Goal: Transaction & Acquisition: Purchase product/service

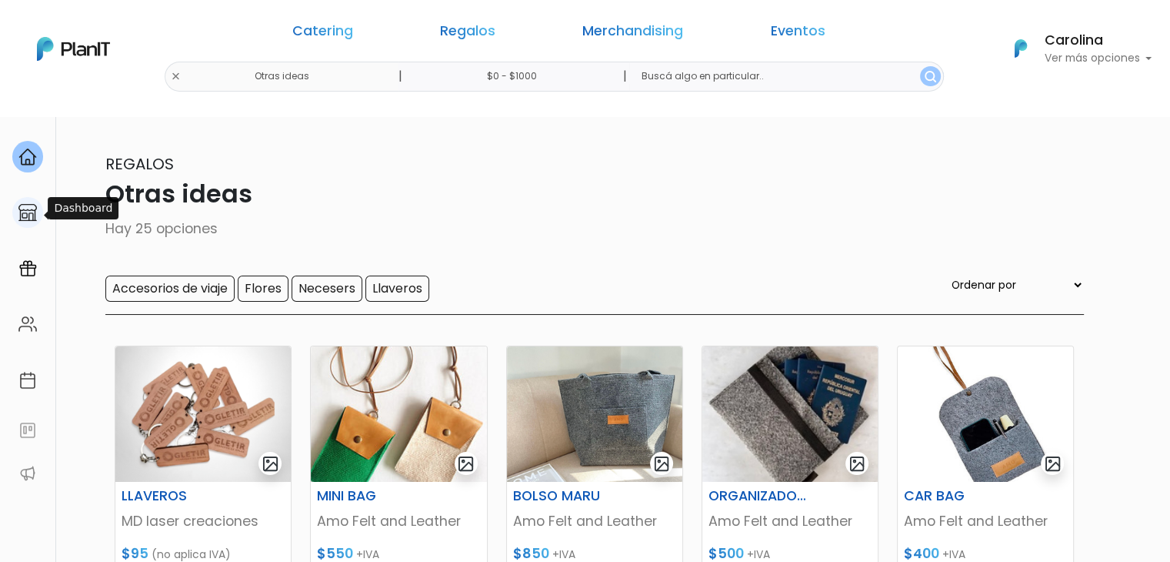
click at [24, 212] on img at bounding box center [27, 212] width 18 height 18
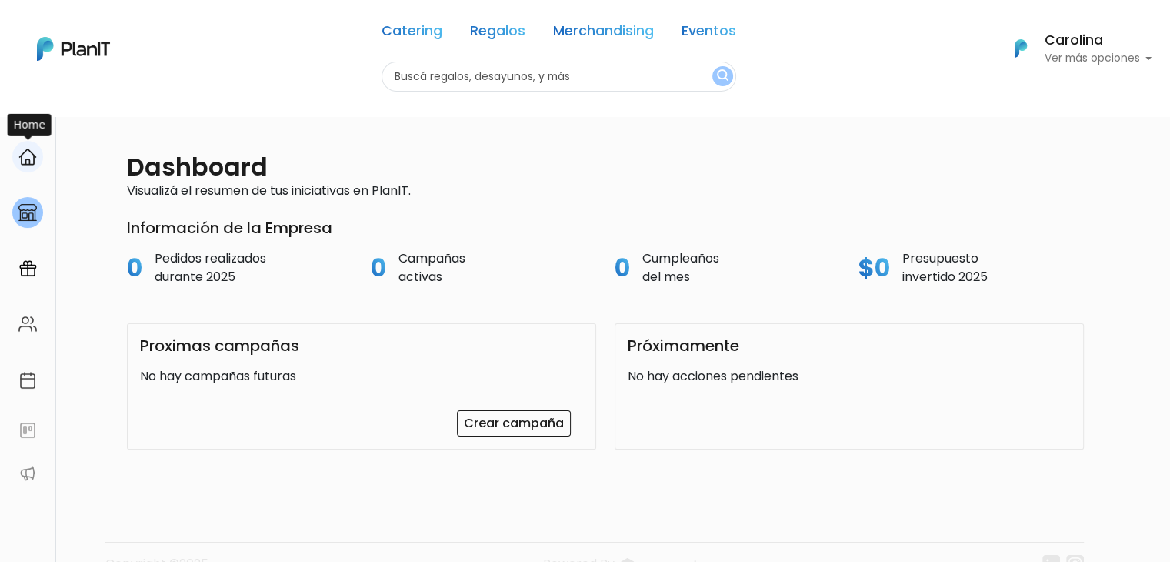
click at [35, 155] on img at bounding box center [27, 157] width 18 height 18
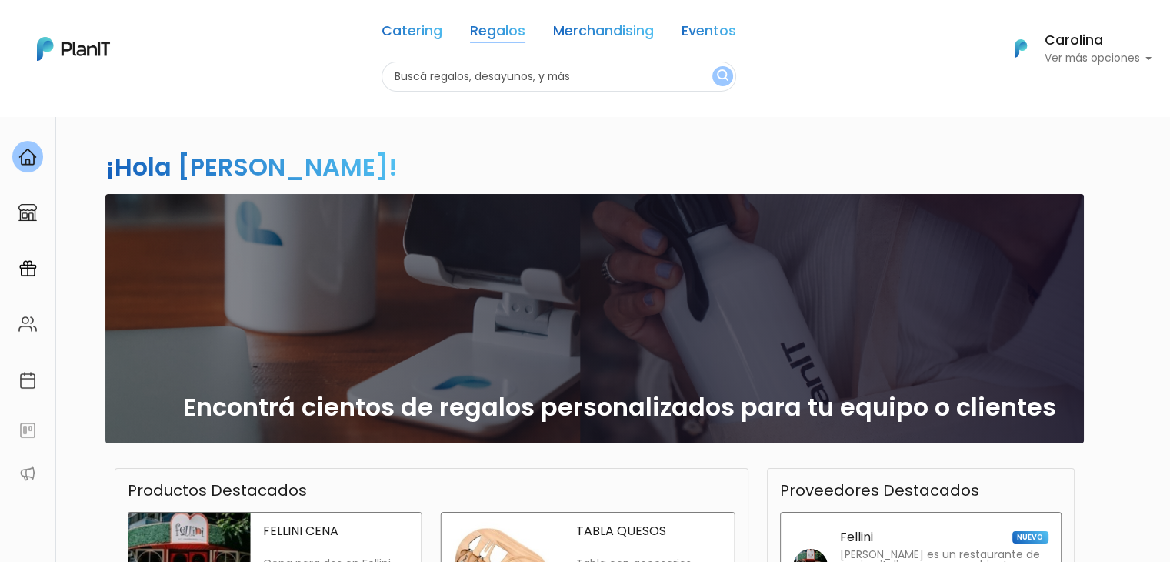
click at [509, 25] on link "Regalos" at bounding box center [497, 34] width 55 height 18
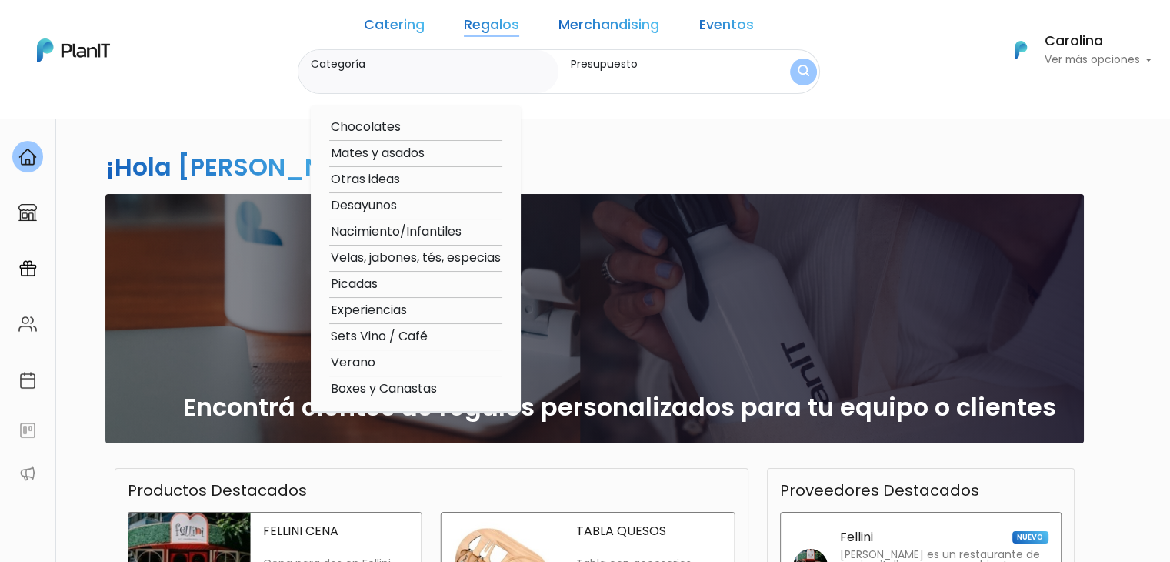
click at [391, 173] on option "Otras ideas" at bounding box center [415, 179] width 173 height 19
type input "Otras ideas"
type input "$0 - $1000"
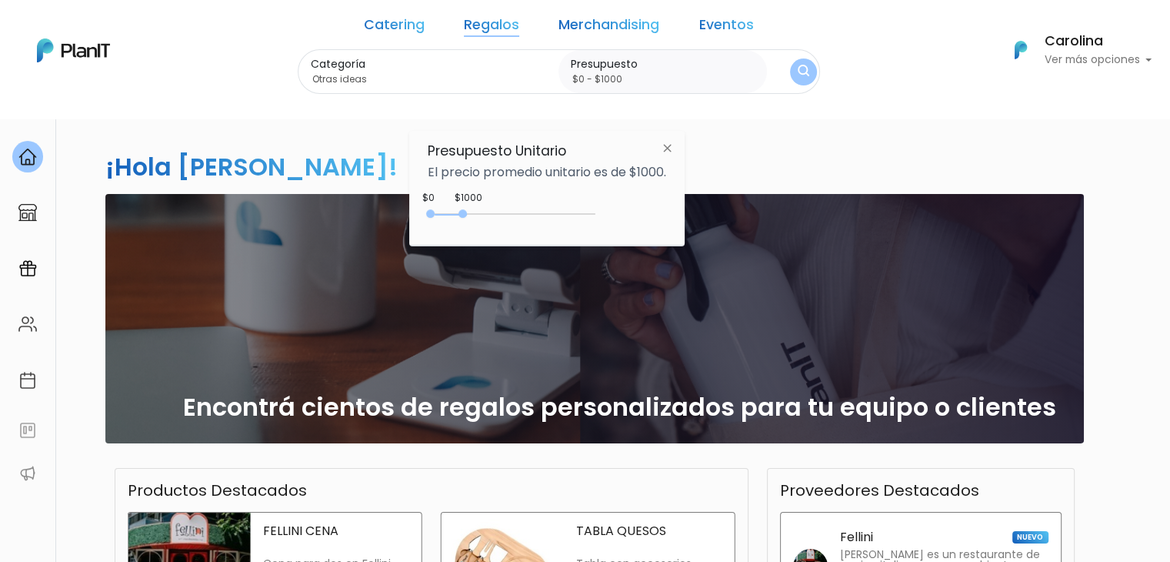
click at [798, 68] on img "submit" at bounding box center [804, 72] width 12 height 15
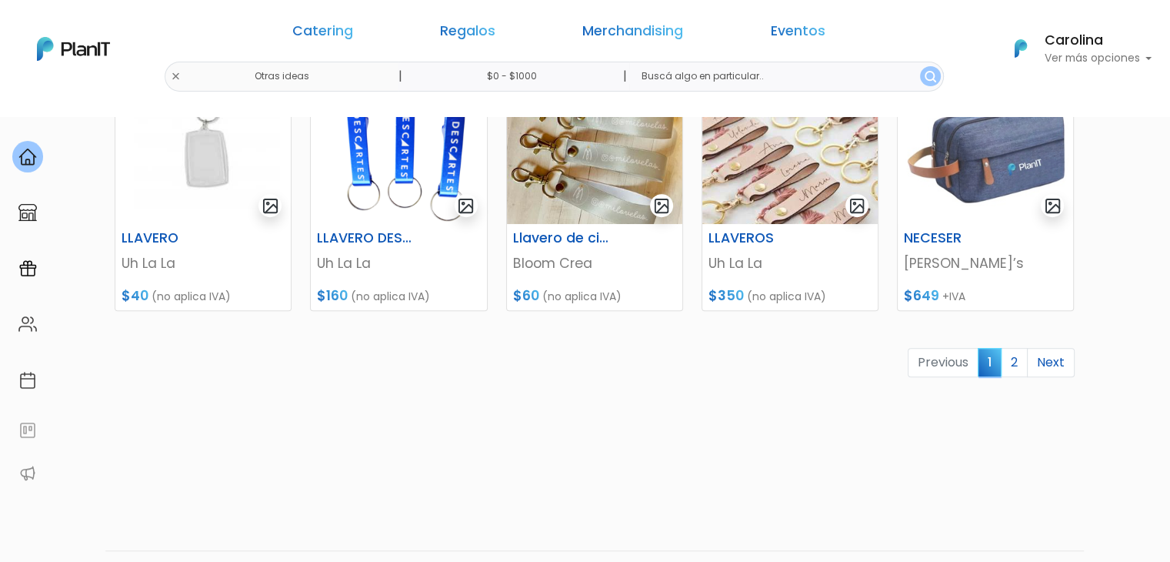
scroll to position [784, 0]
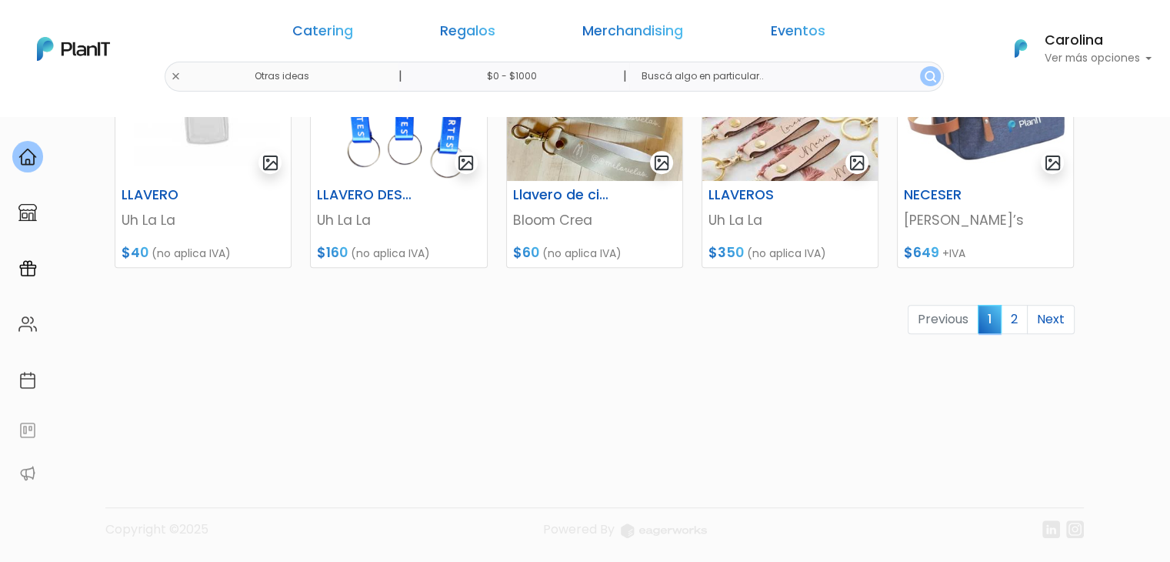
click at [1014, 315] on link "2" at bounding box center [1014, 319] width 27 height 29
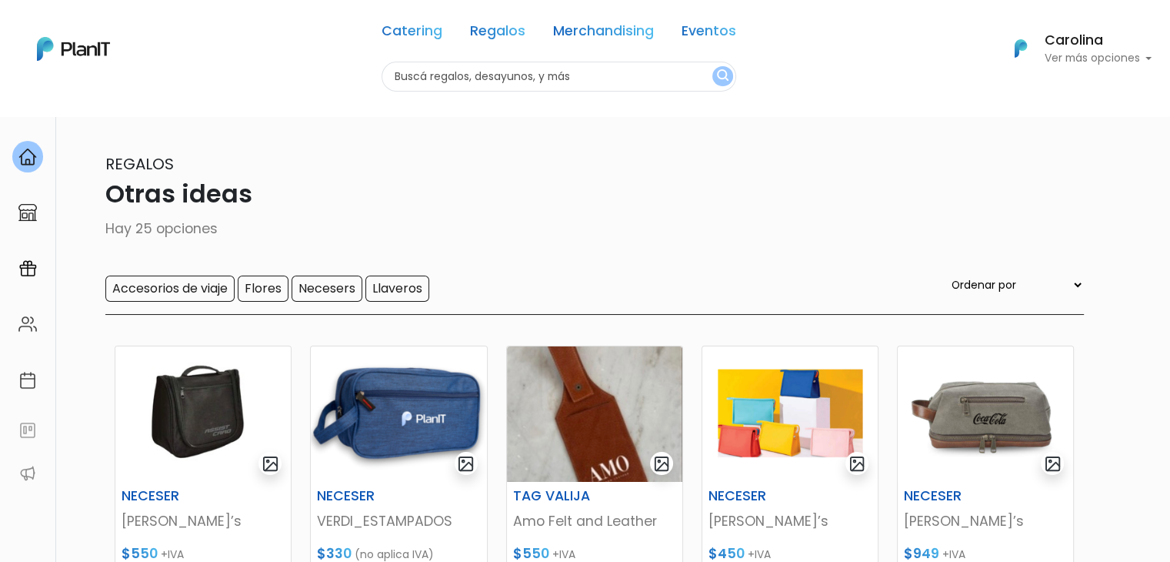
click at [305, 74] on div "Catering Regalos Merchandising Eventos Otras ideas | $0 - $1000 | Catering Rega…" at bounding box center [585, 48] width 1170 height 85
click at [533, 75] on input "text" at bounding box center [559, 77] width 355 height 30
type input "lapicera"
click at [713, 66] on button "submit" at bounding box center [723, 76] width 21 height 20
